Goal: Book appointment/travel/reservation

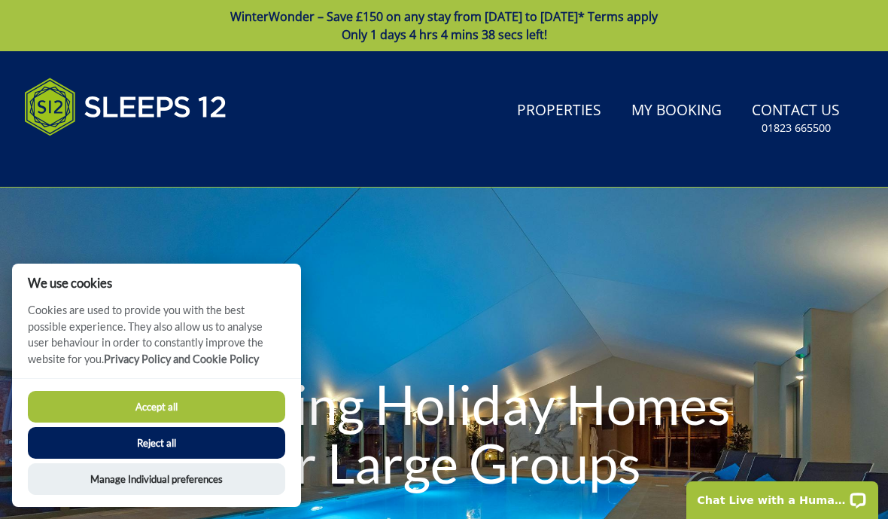
click at [152, 400] on button "Accept all" at bounding box center [156, 407] width 257 height 32
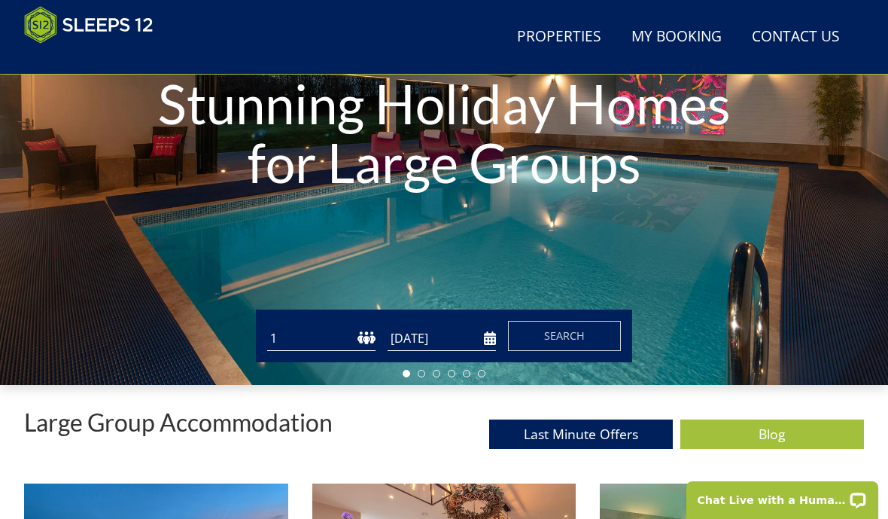
scroll to position [239, 0]
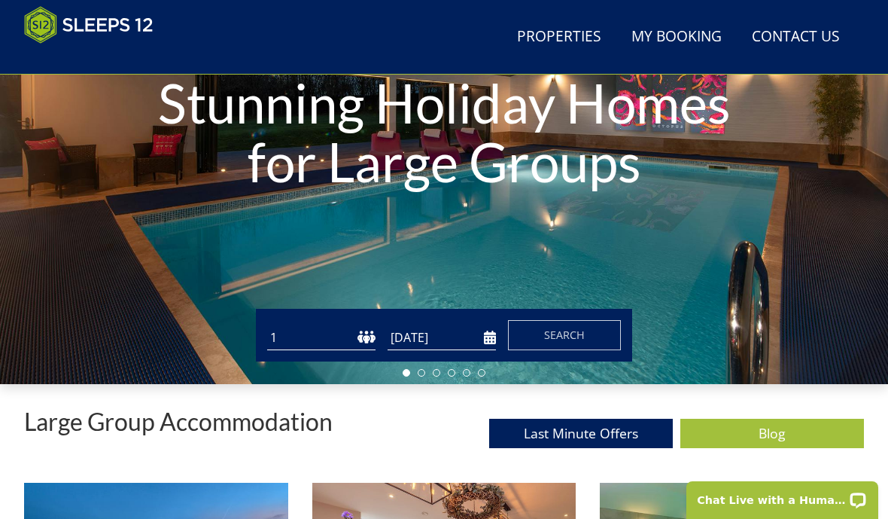
click at [336, 342] on select "1 2 3 4 5 6 7 8 9 10 11 12 13 14 15 16 17 18 19 20 21 22 23 24 25 26 27 28 29 3…" at bounding box center [321, 337] width 108 height 25
select select "15"
click at [474, 336] on input "[DATE]" at bounding box center [442, 337] width 108 height 25
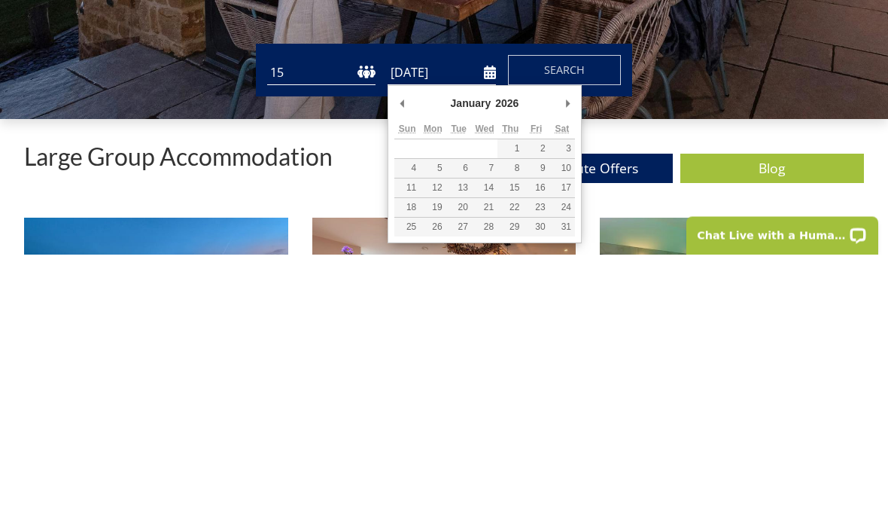
type input "02/01/2026"
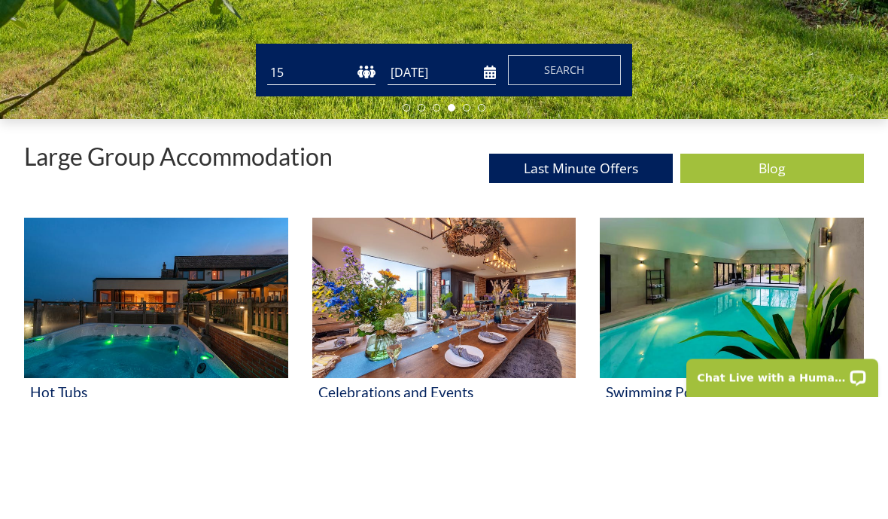
scroll to position [383, 0]
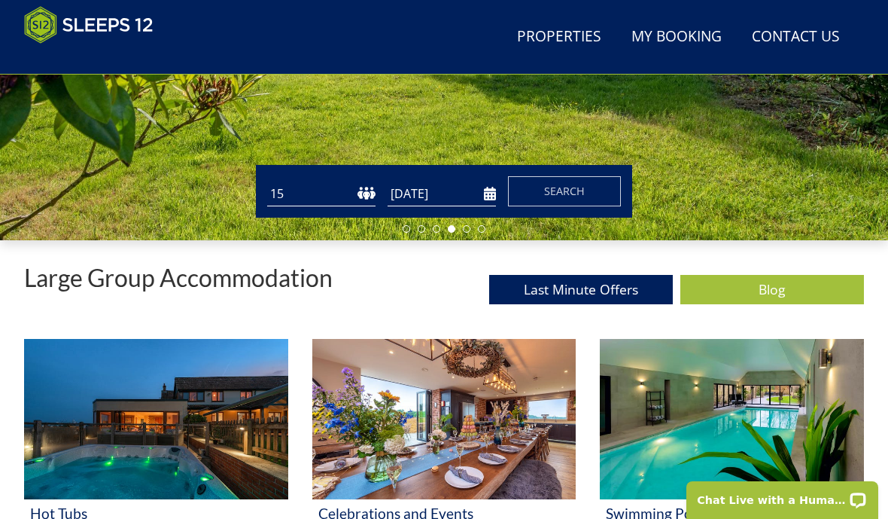
click at [571, 187] on span "Search" at bounding box center [564, 191] width 41 height 14
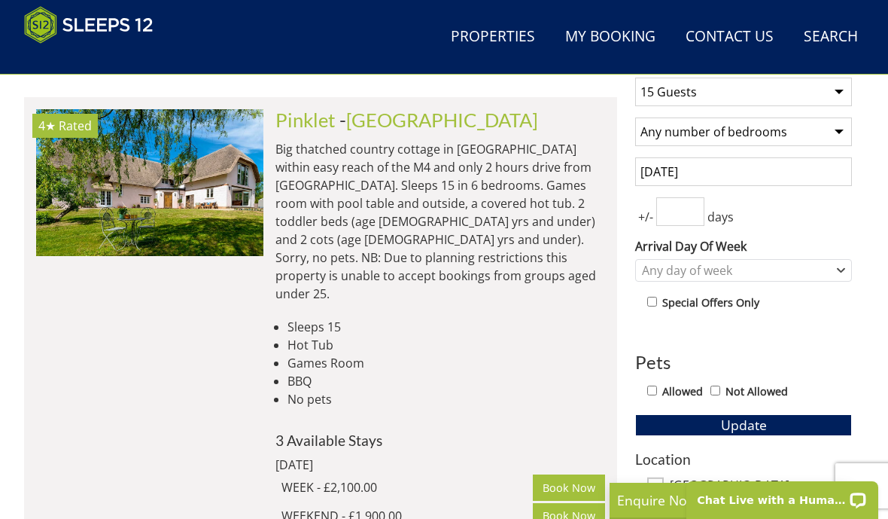
scroll to position [604, 0]
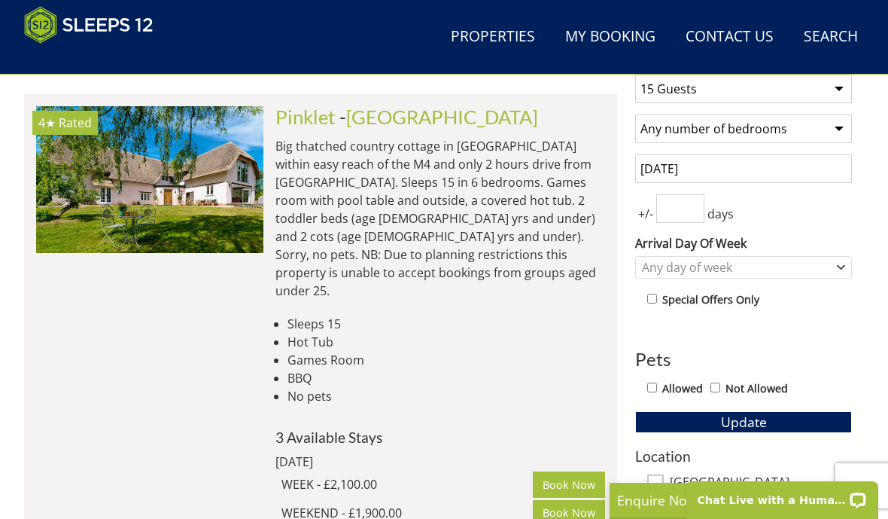
click at [780, 172] on input "2 January 2026" at bounding box center [743, 168] width 217 height 29
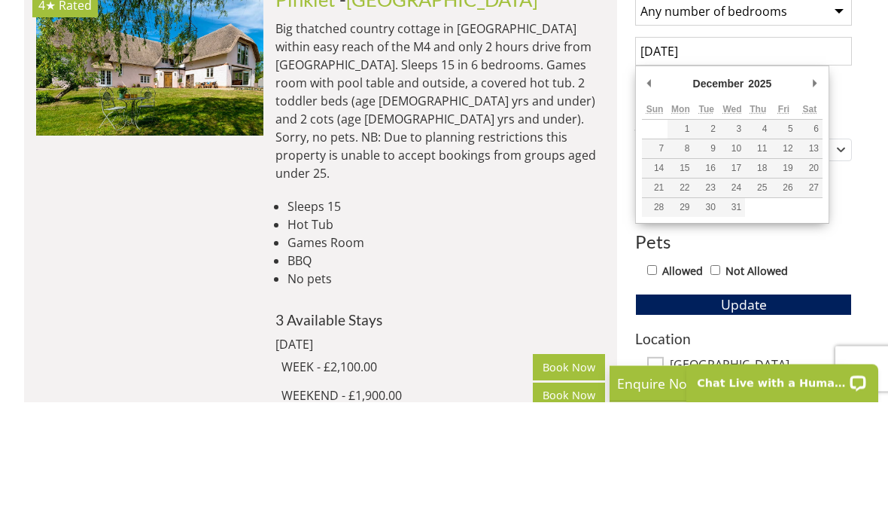
type input "29/12/2025"
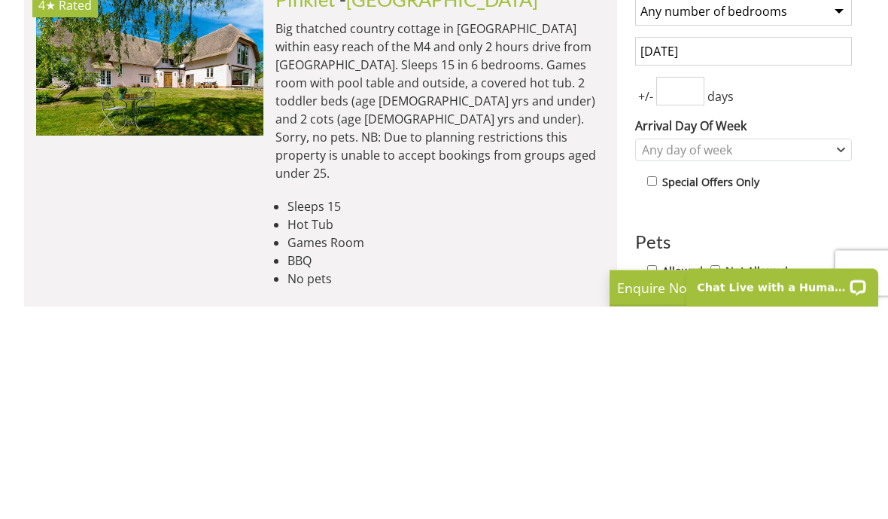
scroll to position [504, 0]
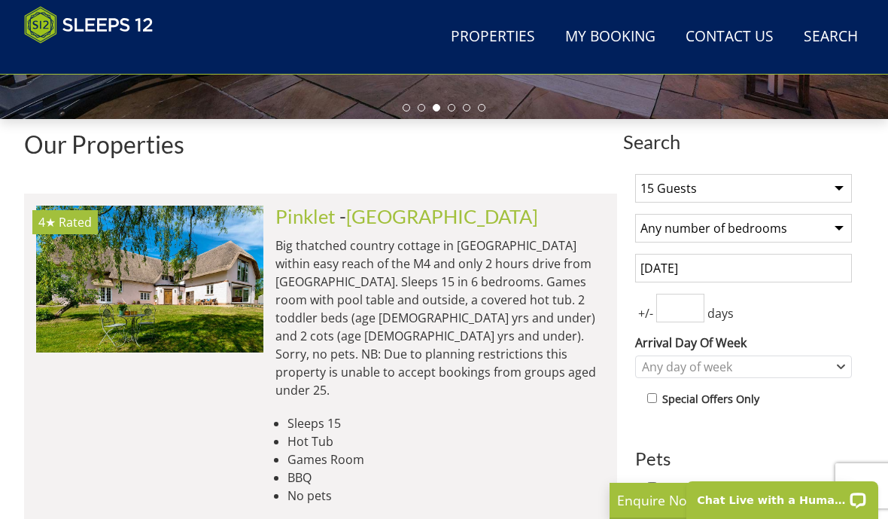
click at [679, 315] on input "number" at bounding box center [680, 308] width 48 height 29
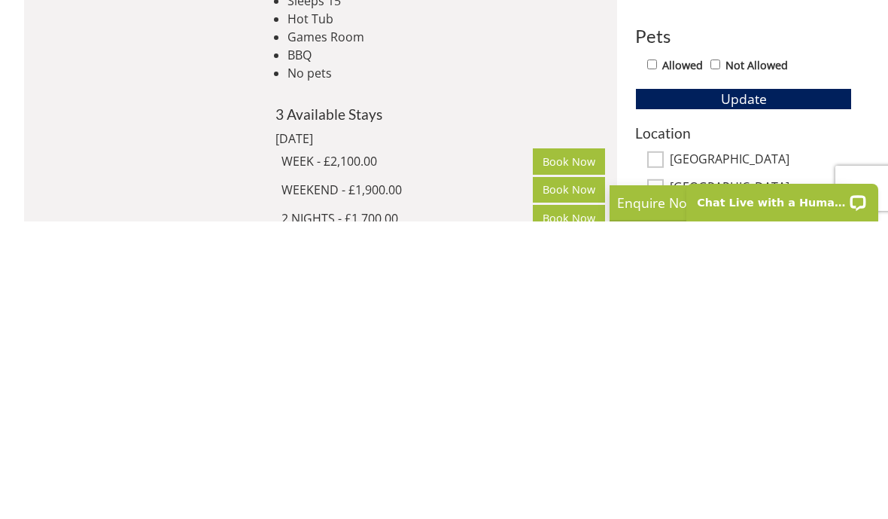
scroll to position [630, 0]
type input "7"
click at [745, 386] on span "Update" at bounding box center [744, 395] width 46 height 18
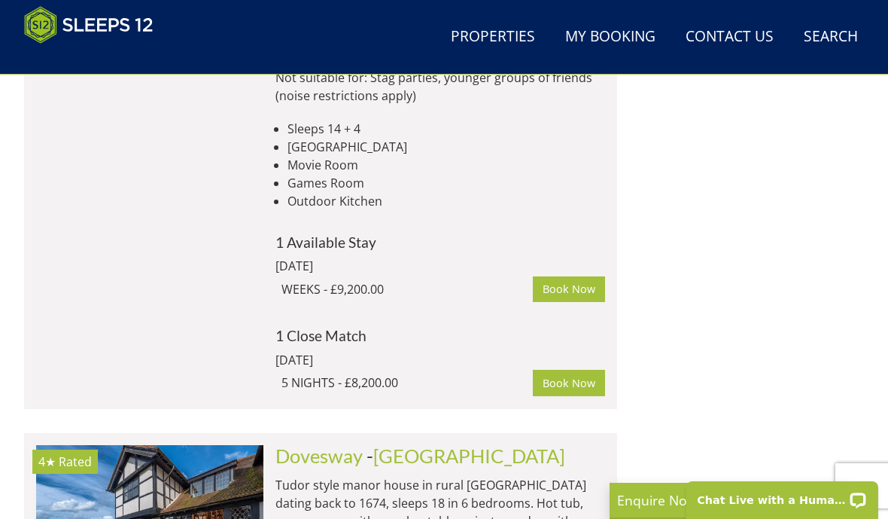
scroll to position [1412, 0]
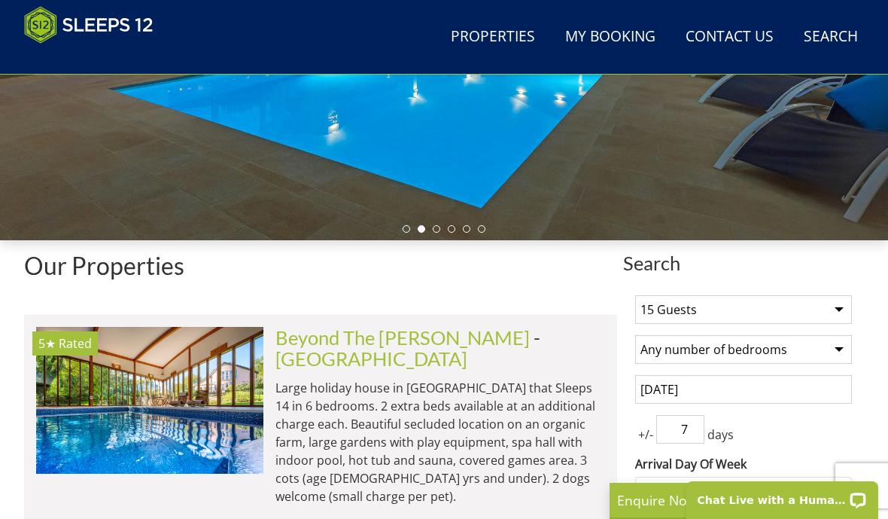
select select "15"
